Goal: Information Seeking & Learning: Understand process/instructions

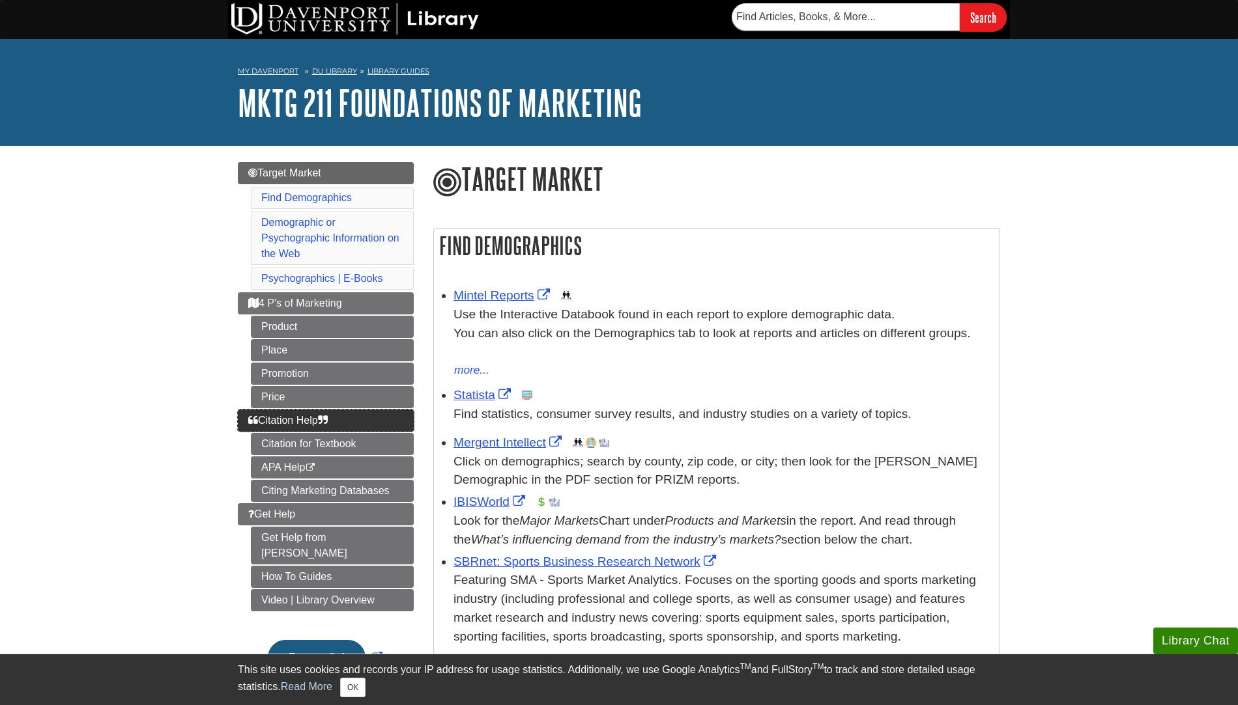
click at [283, 410] on link "Citation Help" at bounding box center [326, 421] width 176 height 22
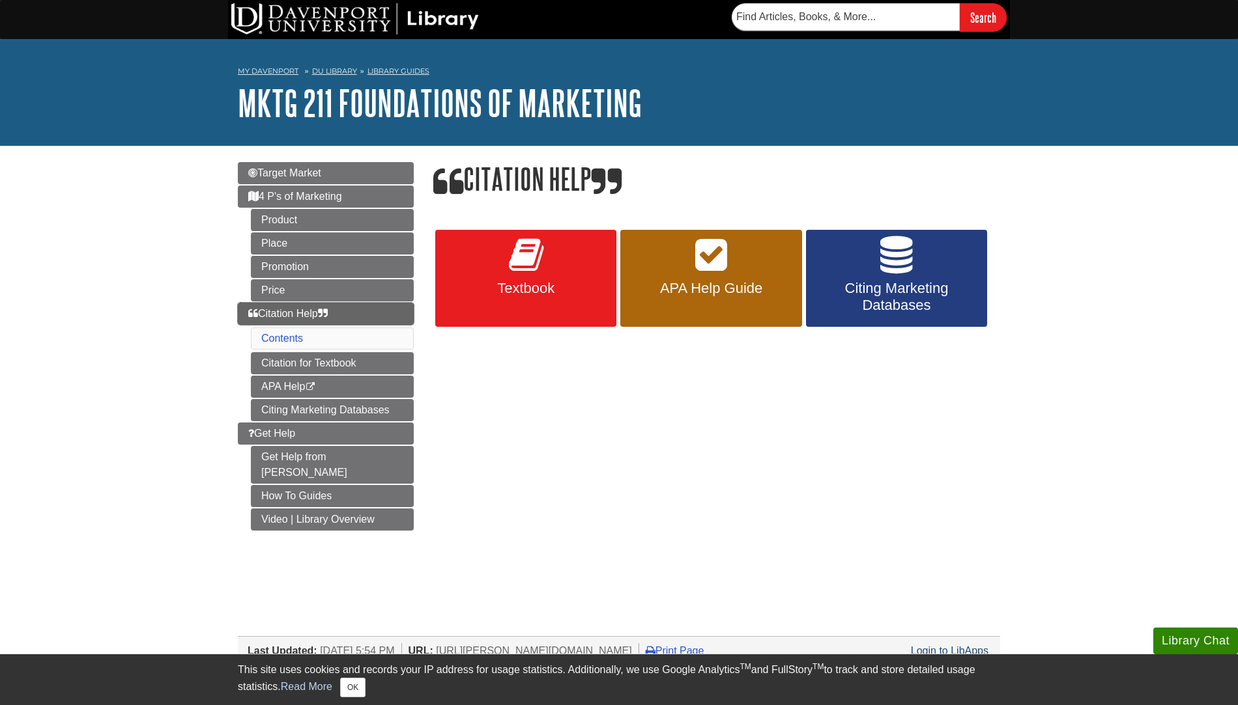
click at [371, 313] on link "Citation Help" at bounding box center [326, 314] width 176 height 22
click at [374, 363] on link "Citation for Textbook" at bounding box center [332, 363] width 163 height 22
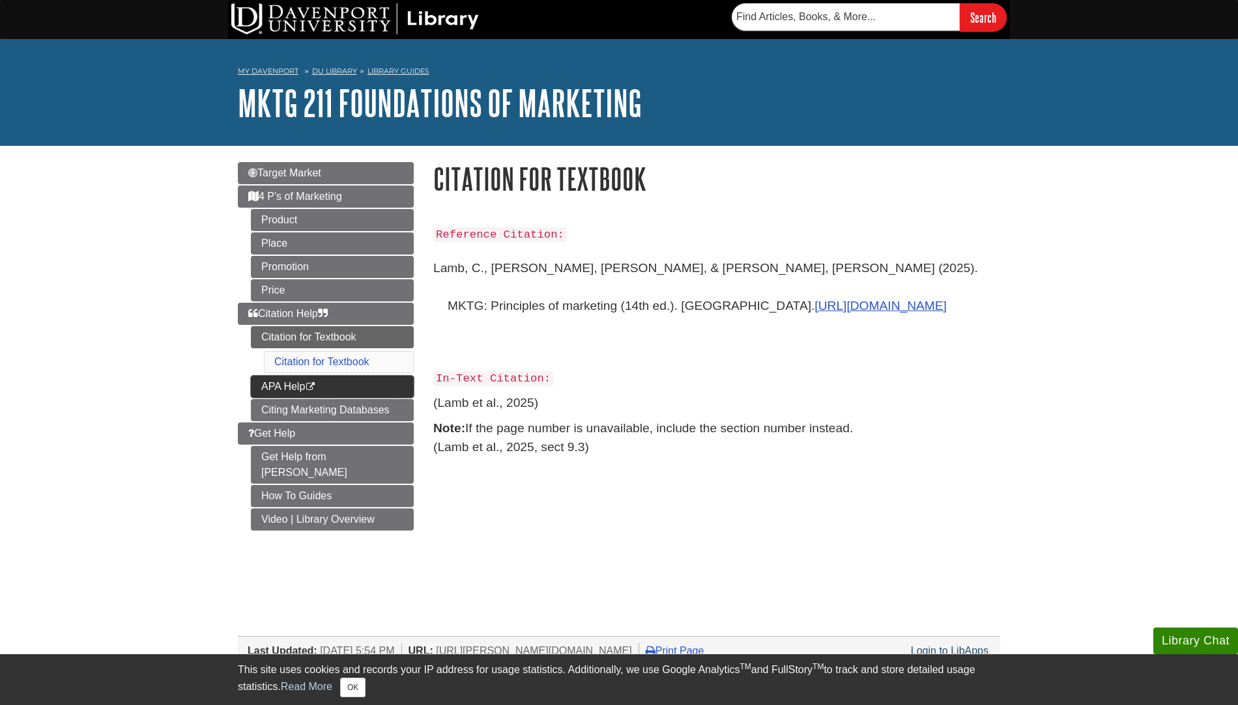
click at [376, 378] on link "APA Help This link opens in a new window" at bounding box center [332, 387] width 163 height 22
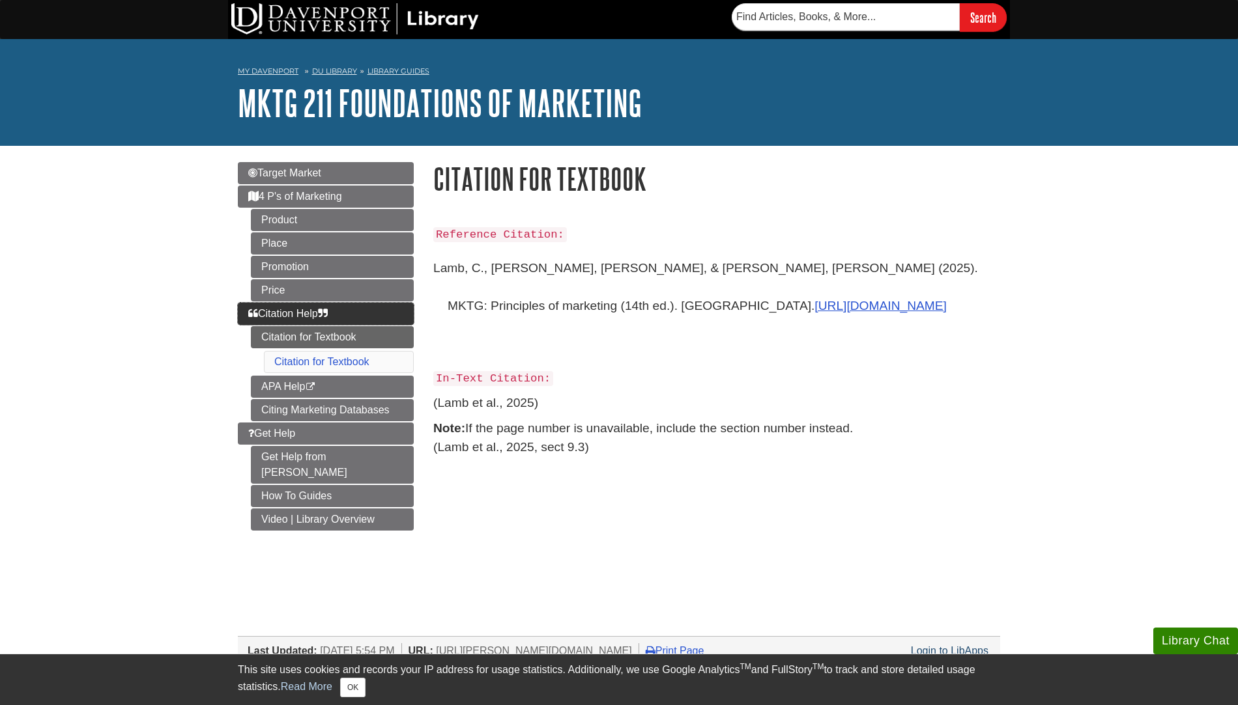
click at [363, 315] on link "Citation Help" at bounding box center [326, 314] width 176 height 22
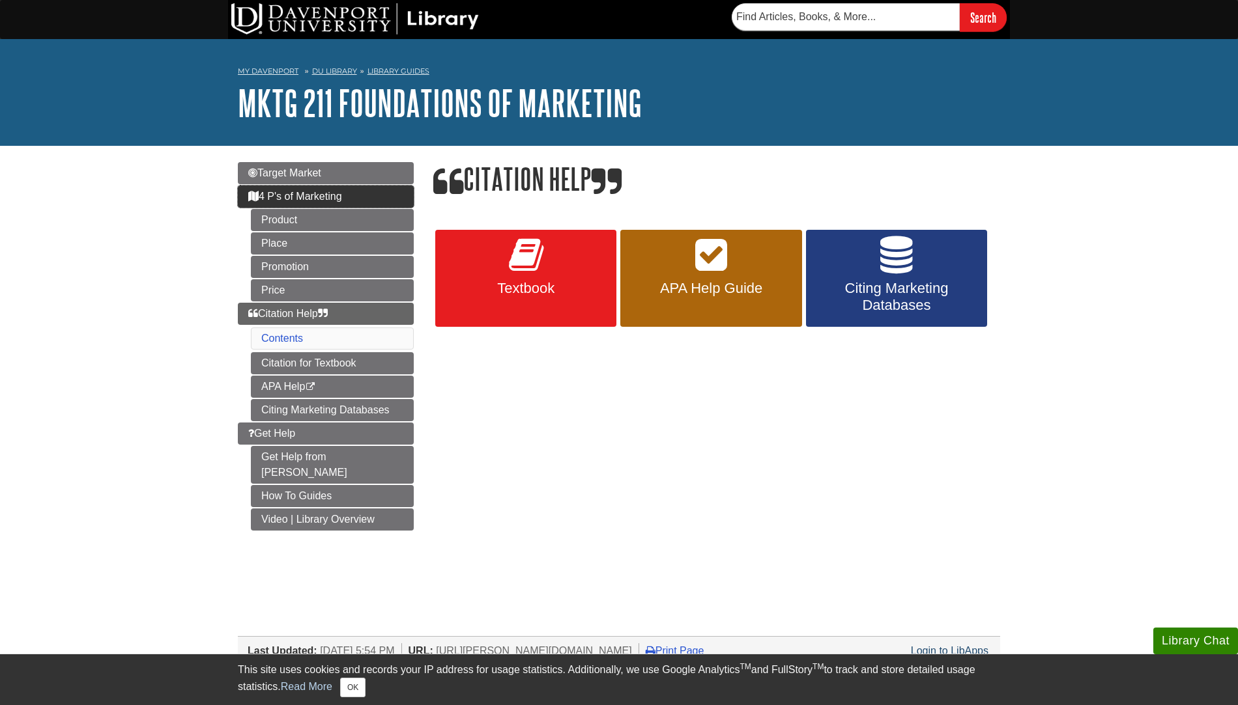
click at [356, 186] on link "4 P's of Marketing" at bounding box center [326, 197] width 176 height 22
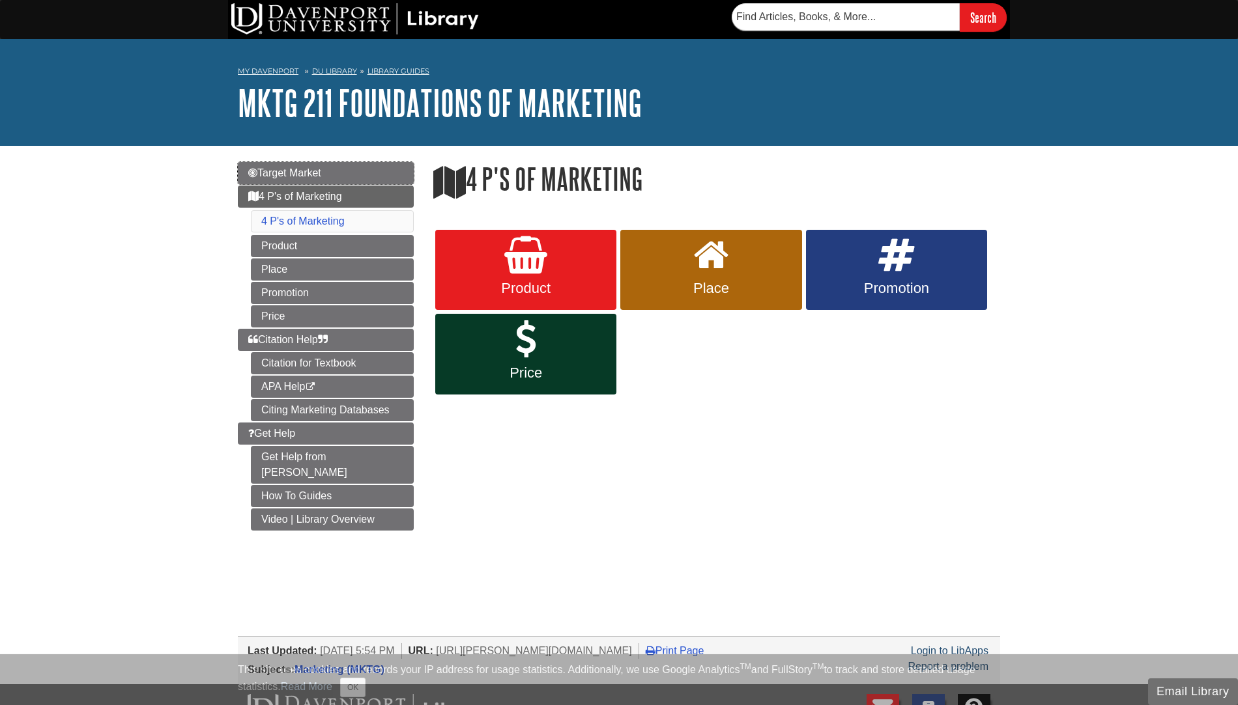
click at [356, 175] on link "Target Market" at bounding box center [326, 173] width 176 height 22
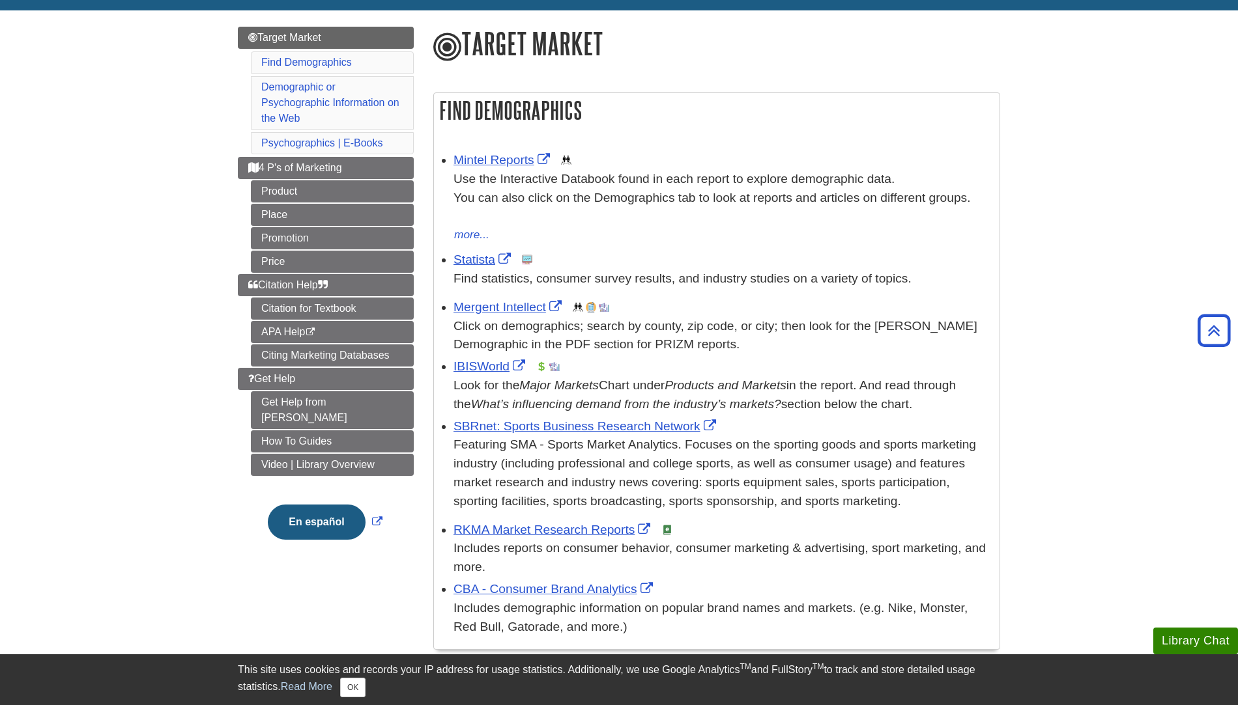
scroll to position [126, 0]
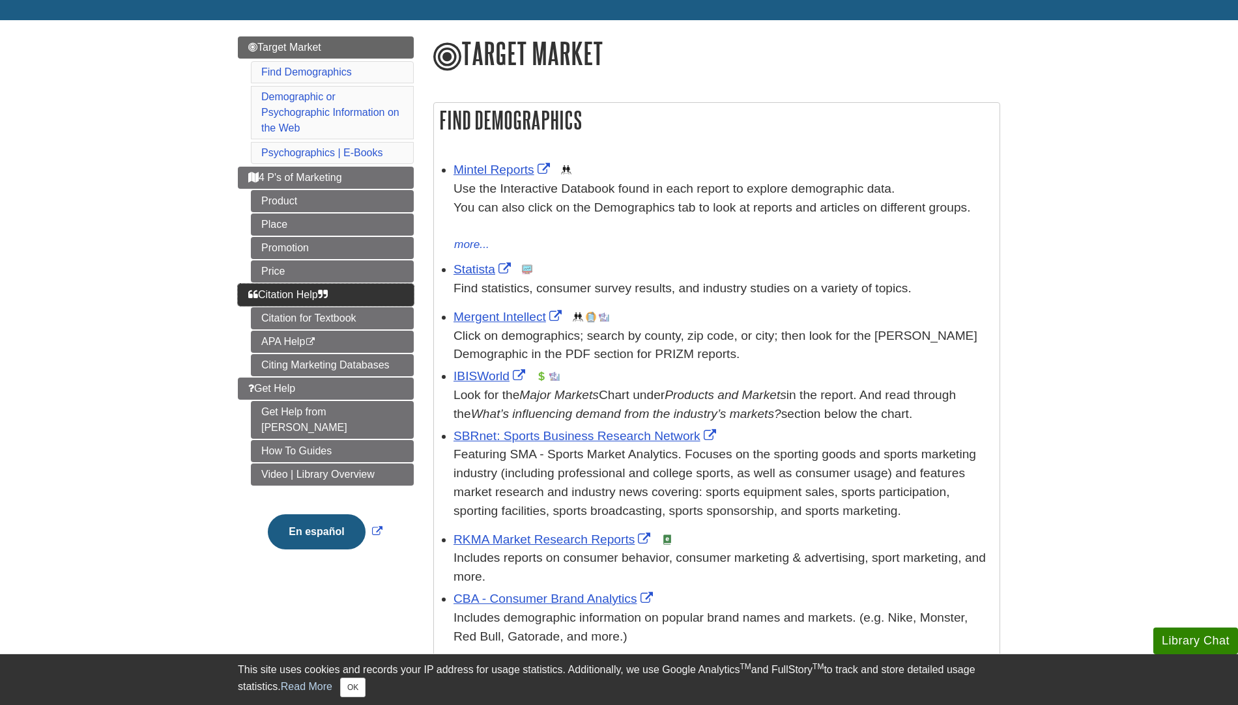
click at [375, 290] on link "Citation Help" at bounding box center [326, 295] width 176 height 22
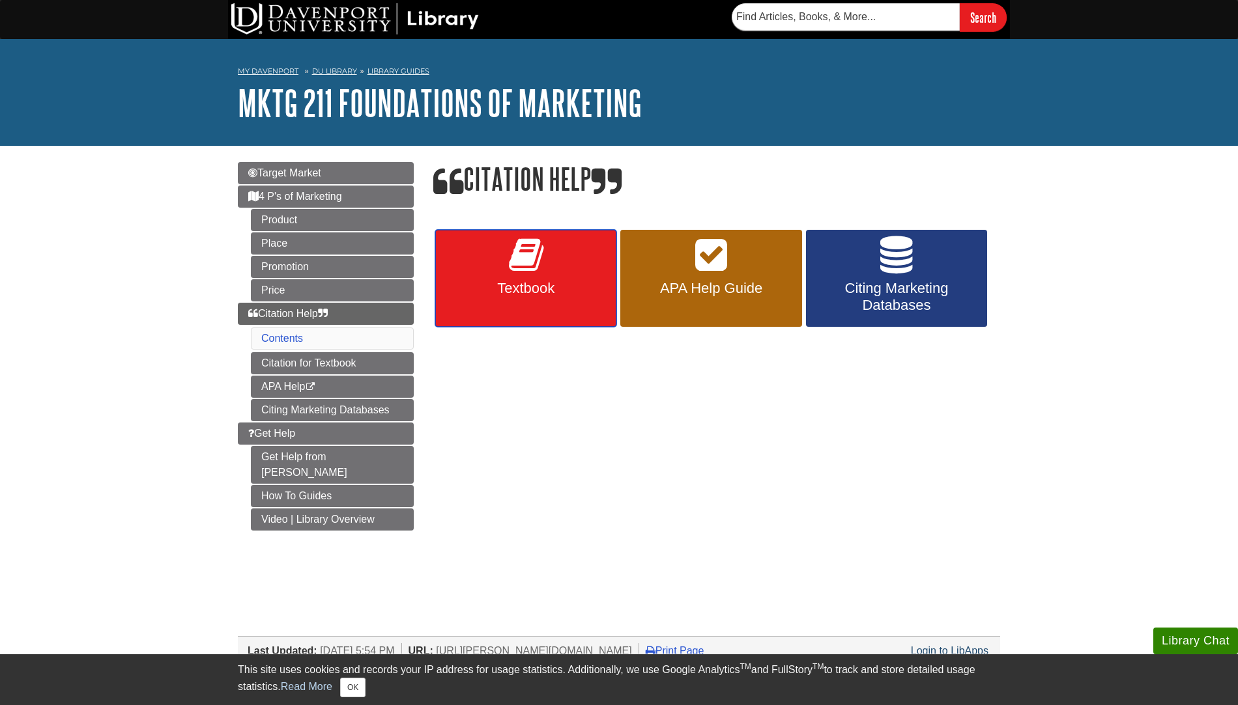
click at [546, 277] on link "Textbook" at bounding box center [525, 279] width 181 height 98
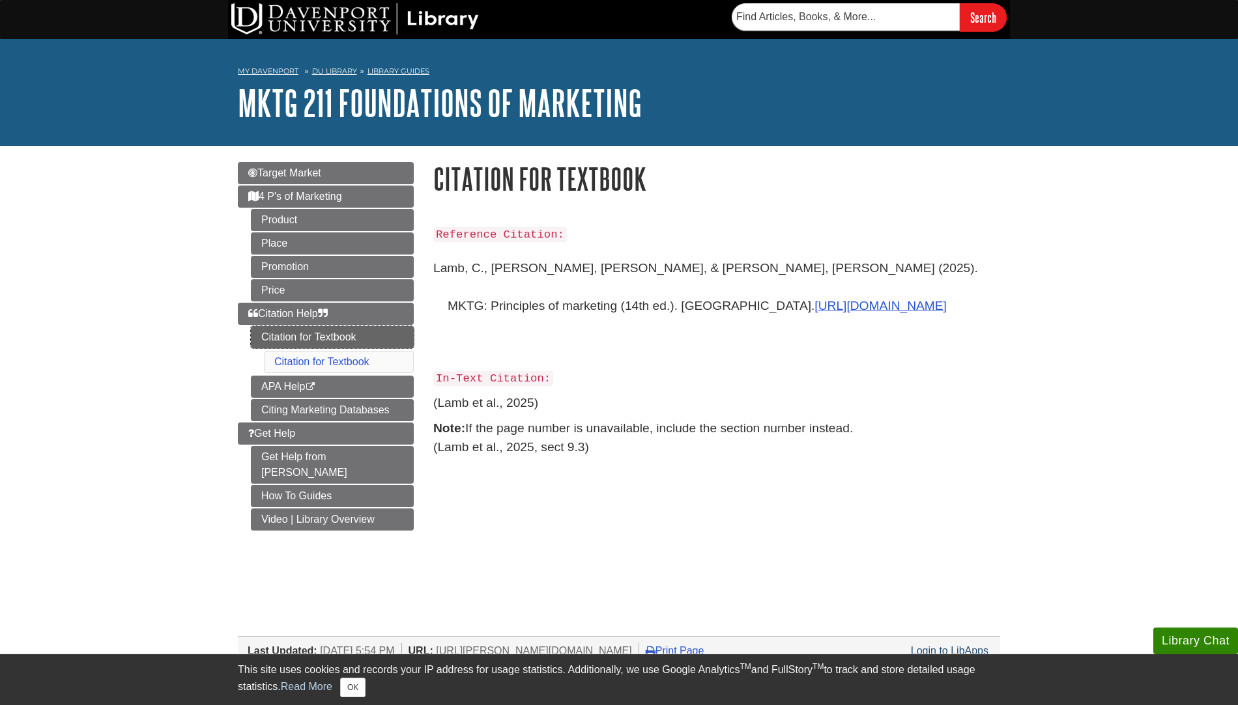
click at [371, 343] on link "Citation for Textbook" at bounding box center [332, 337] width 163 height 22
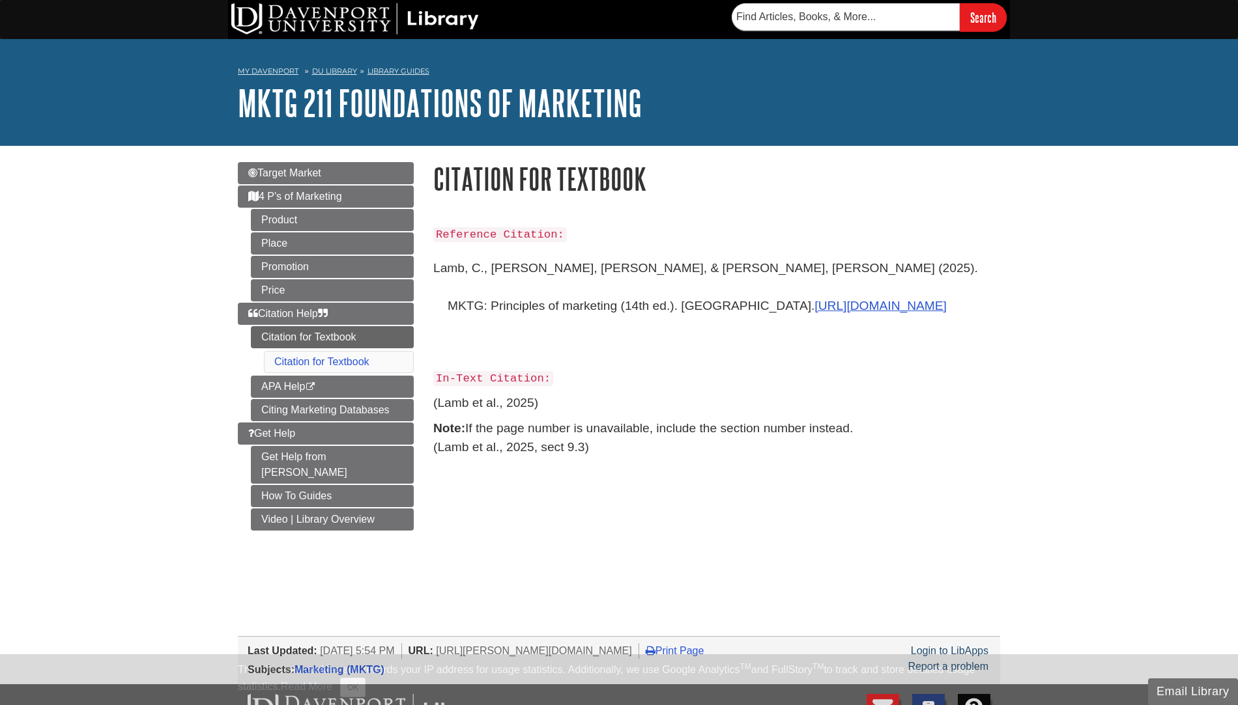
click at [376, 331] on link "Citation for Textbook" at bounding box center [332, 337] width 163 height 22
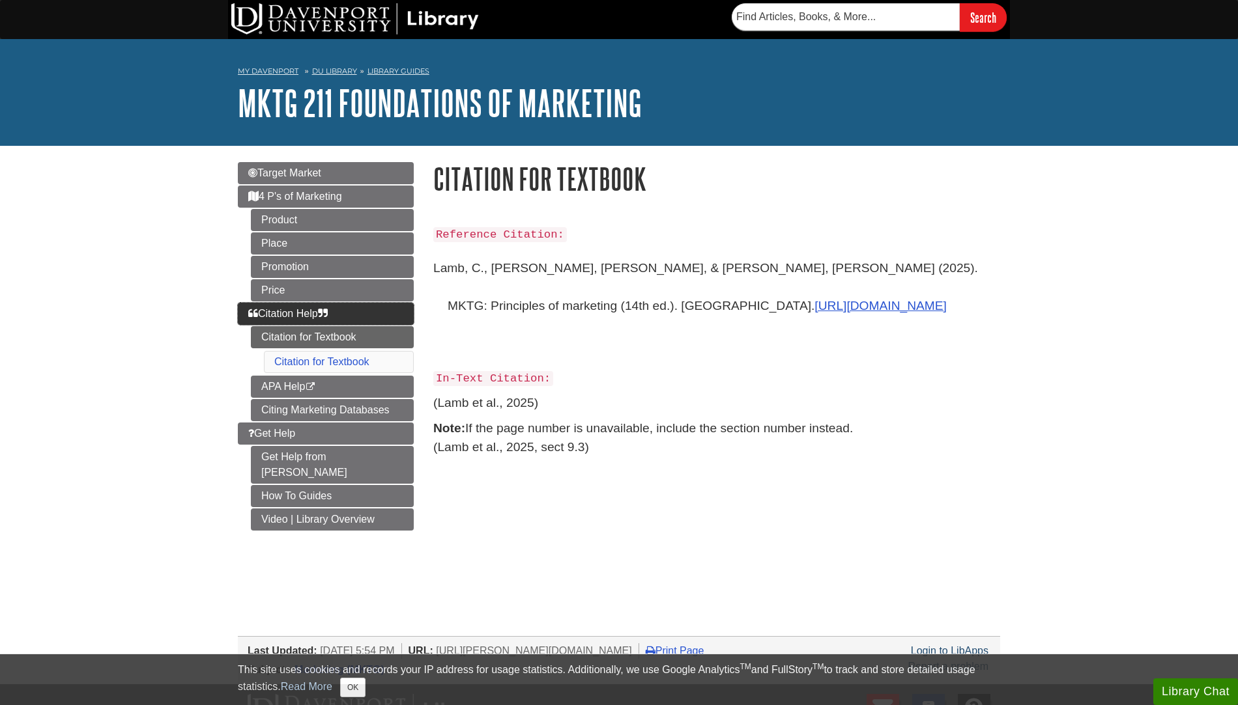
click at [374, 317] on link "Citation Help" at bounding box center [326, 314] width 176 height 22
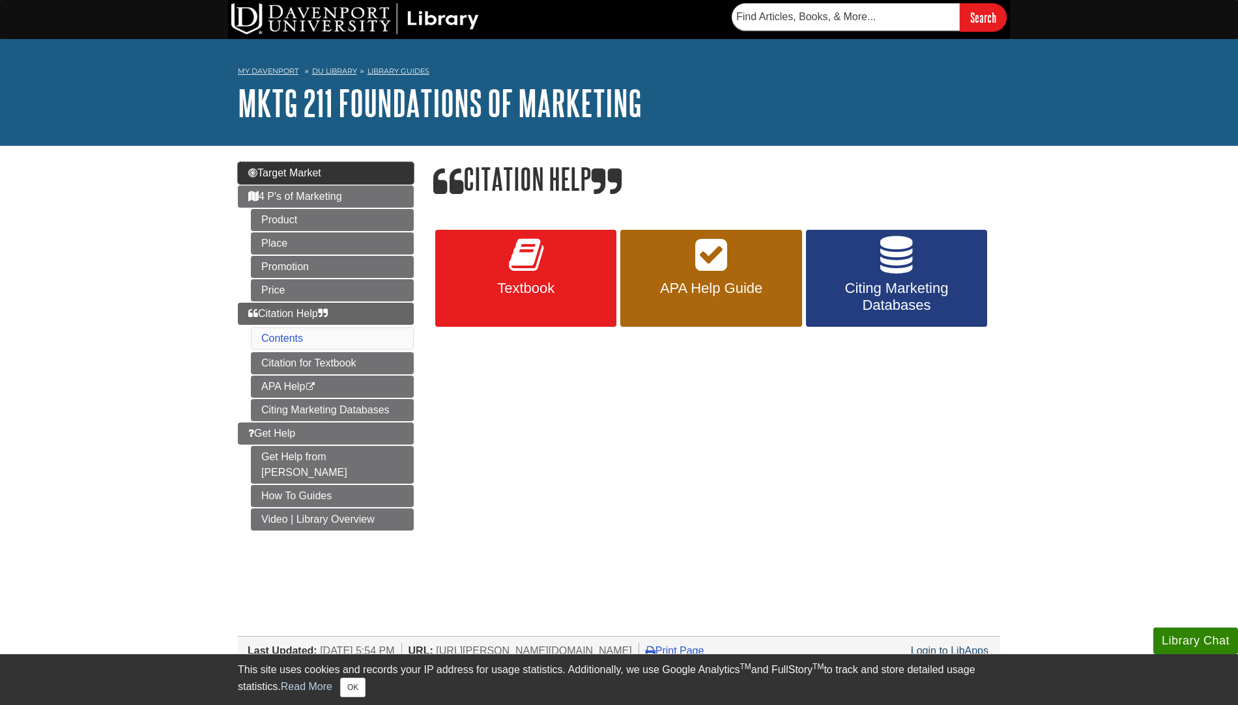
click at [358, 182] on link "Target Market" at bounding box center [326, 173] width 176 height 22
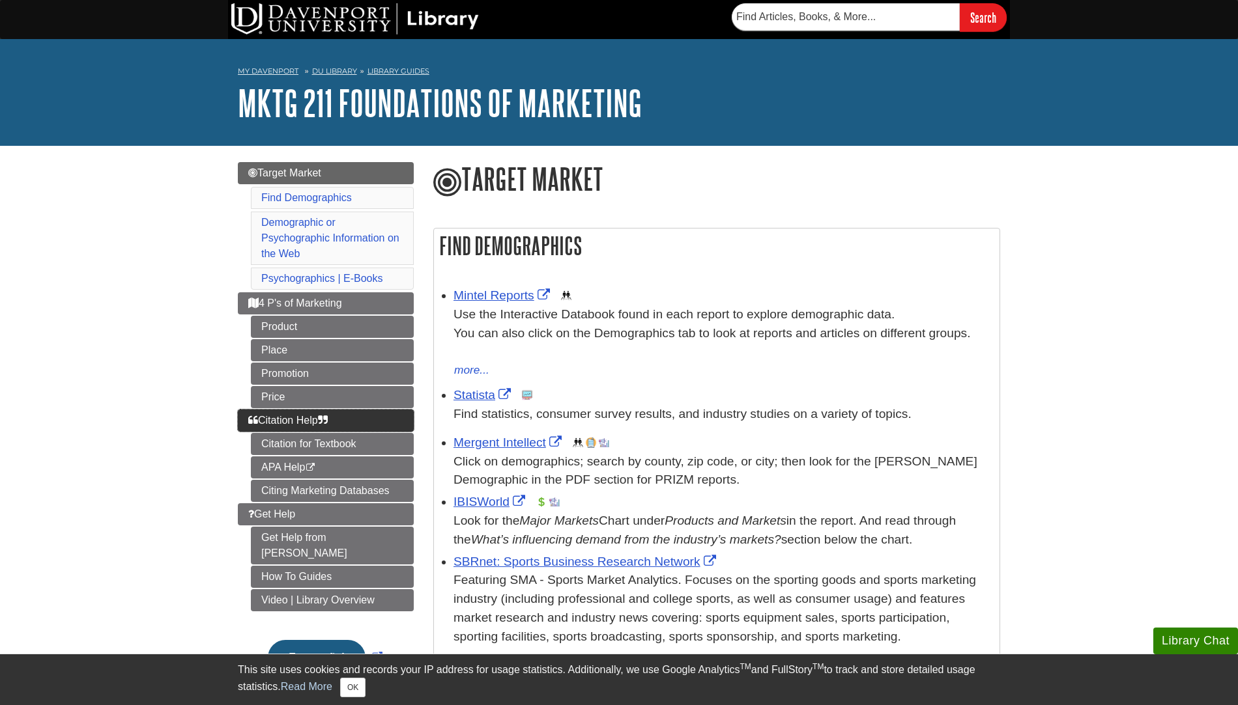
click at [367, 421] on link "Citation Help" at bounding box center [326, 421] width 176 height 22
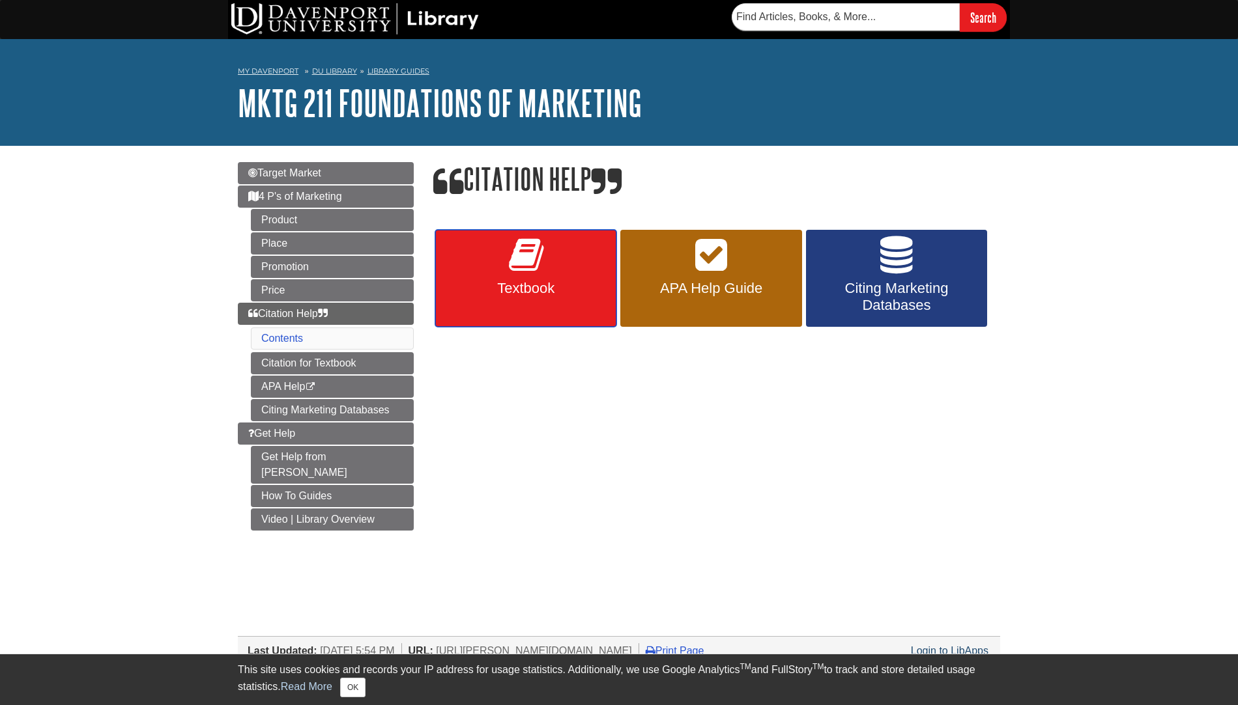
click at [517, 277] on link "Textbook" at bounding box center [525, 279] width 181 height 98
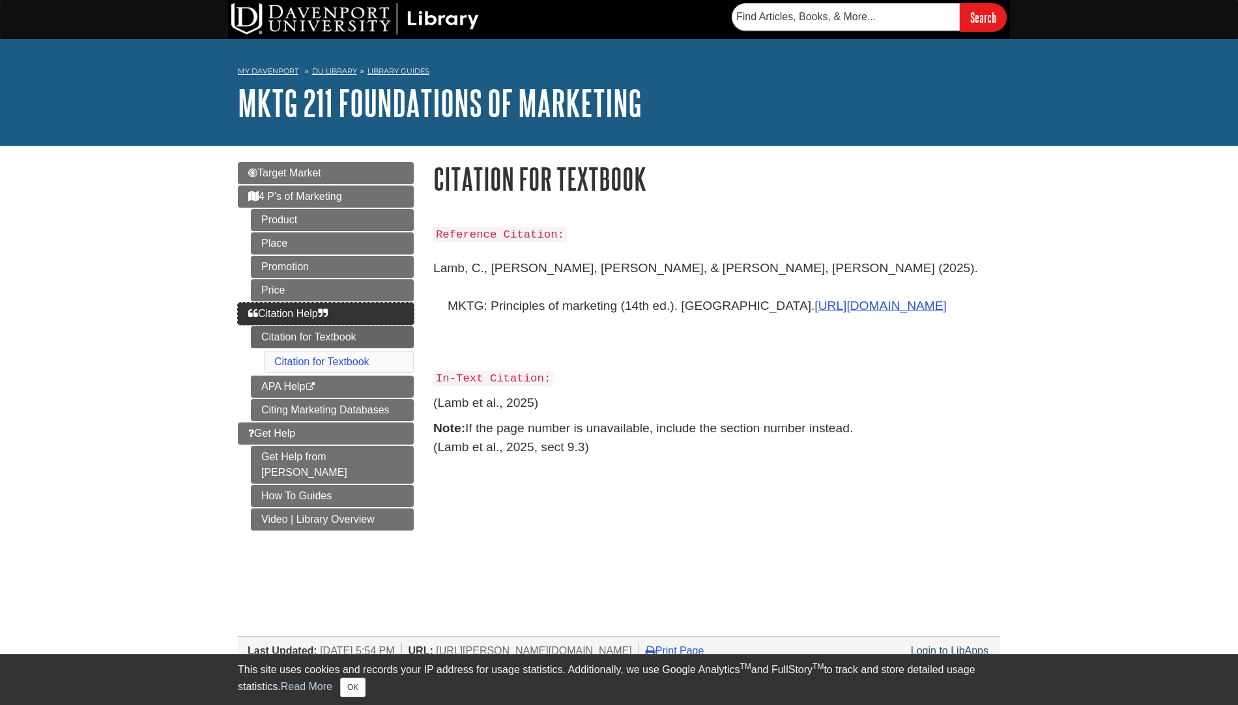
click at [373, 319] on link "Citation Help" at bounding box center [326, 314] width 176 height 22
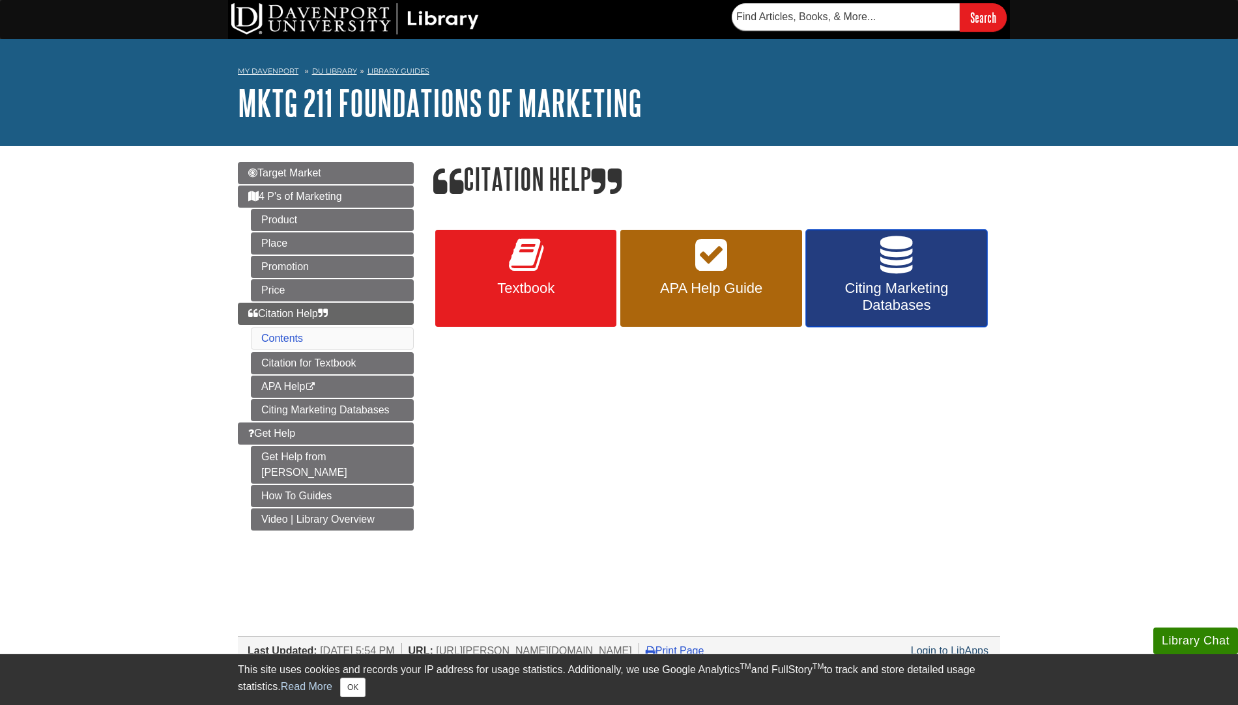
click at [861, 269] on link "Citing Marketing Databases" at bounding box center [896, 279] width 181 height 98
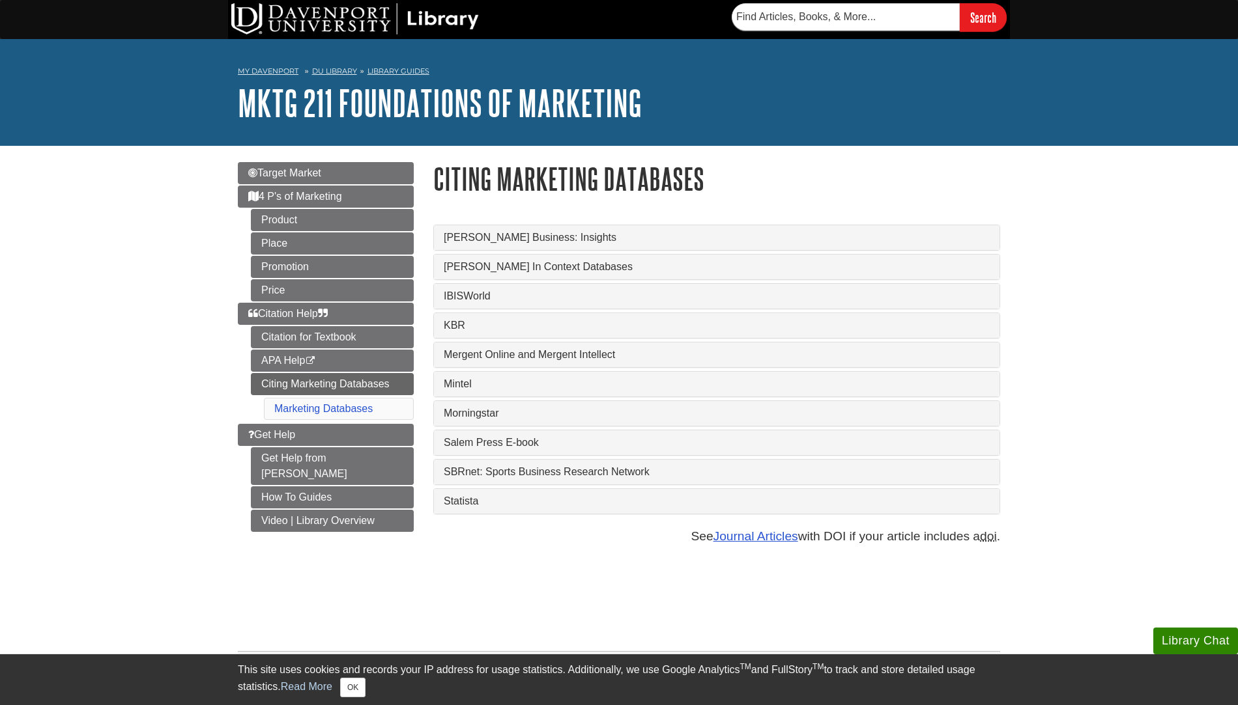
click at [516, 394] on div "Mintel" at bounding box center [716, 384] width 565 height 25
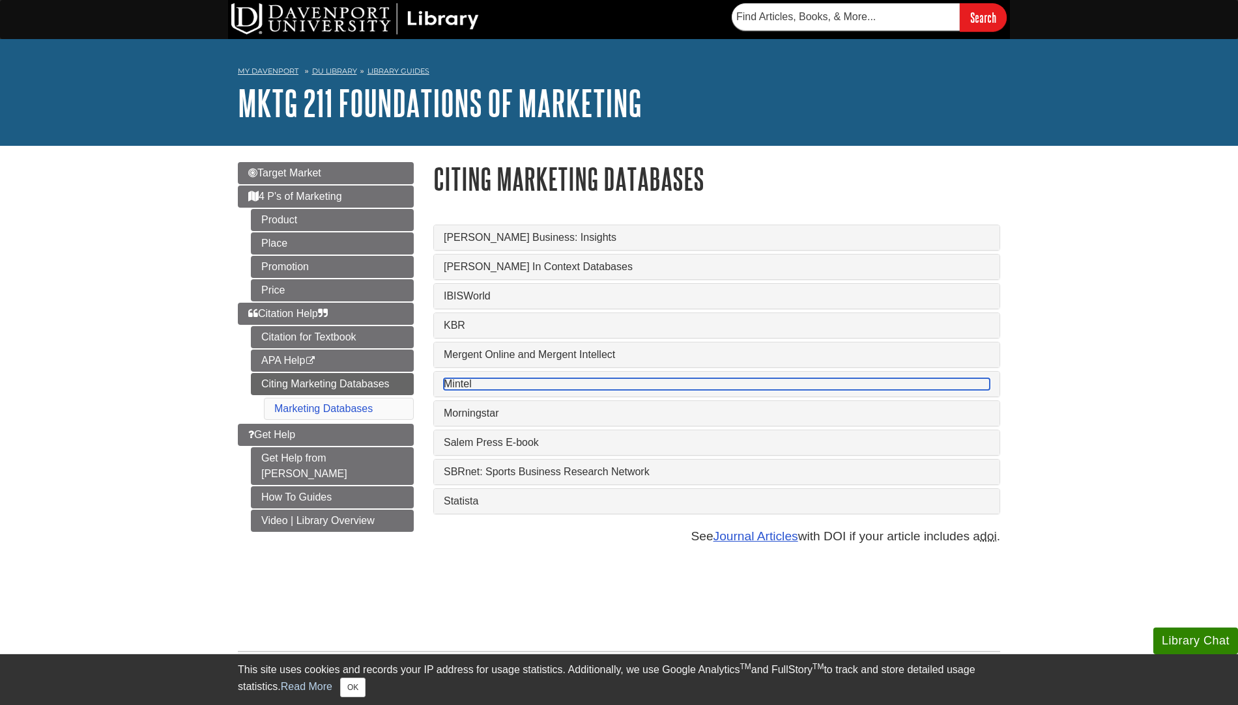
click at [515, 388] on link "Mintel" at bounding box center [717, 384] width 546 height 12
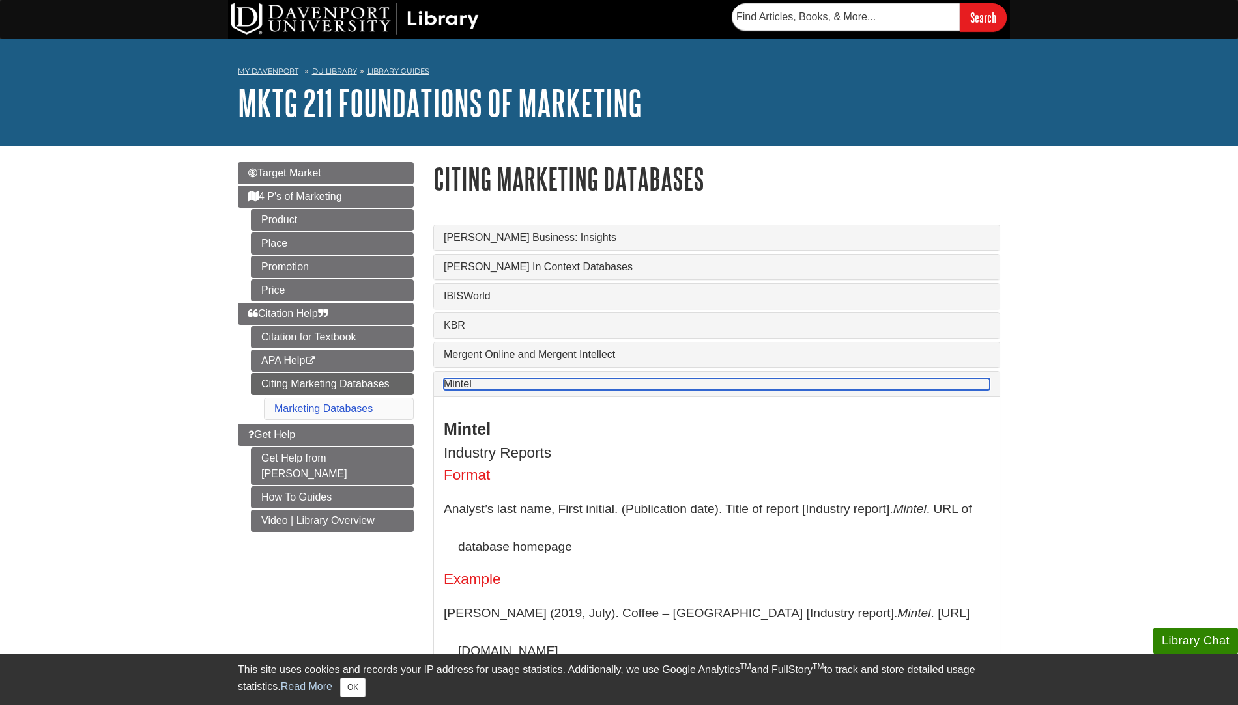
click at [515, 388] on link "Mintel" at bounding box center [717, 384] width 546 height 12
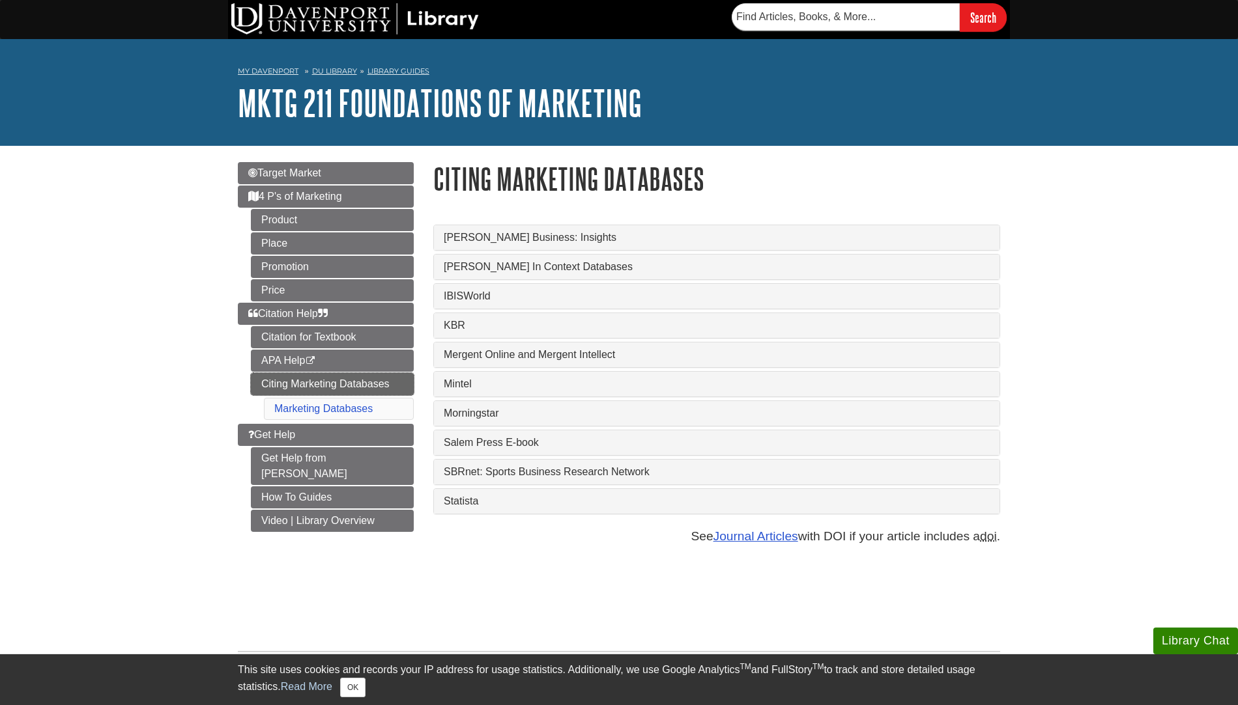
click at [387, 382] on link "Citing Marketing Databases" at bounding box center [332, 384] width 163 height 22
click at [384, 430] on link "Get Help" at bounding box center [326, 435] width 176 height 22
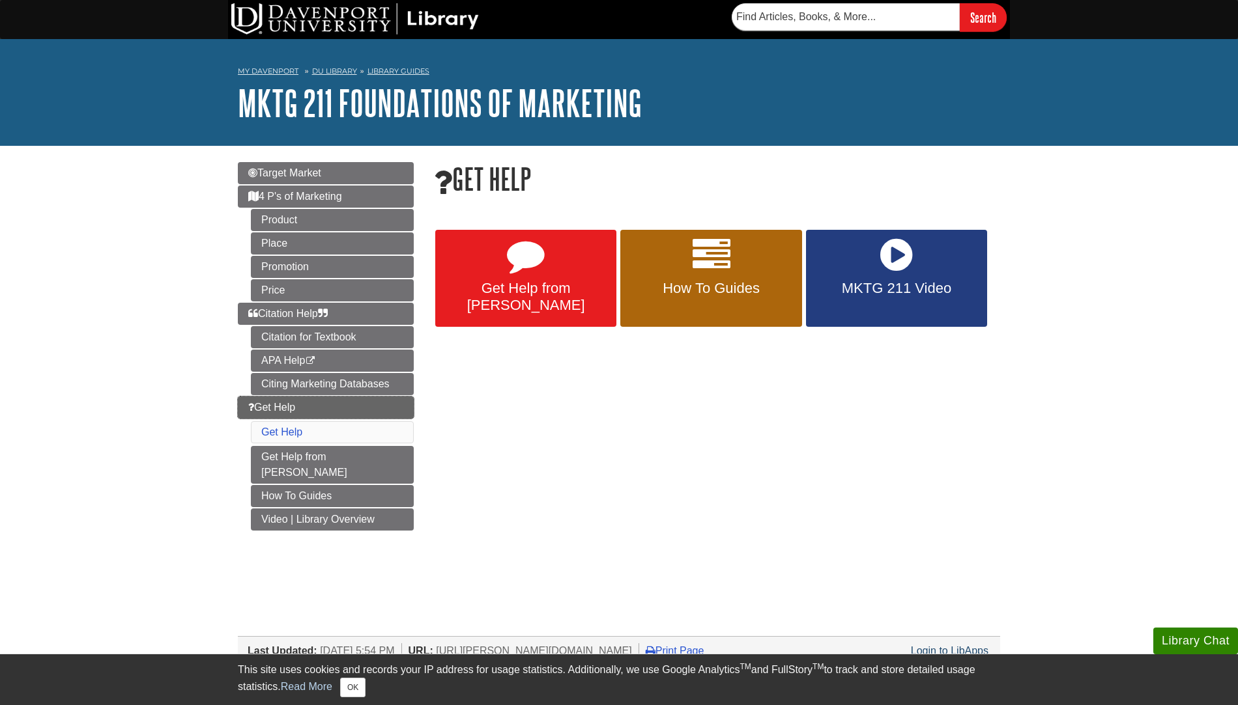
click at [345, 402] on link "Get Help" at bounding box center [326, 408] width 176 height 22
click at [367, 377] on link "Citing Marketing Databases" at bounding box center [332, 384] width 163 height 22
